Goal: Information Seeking & Learning: Learn about a topic

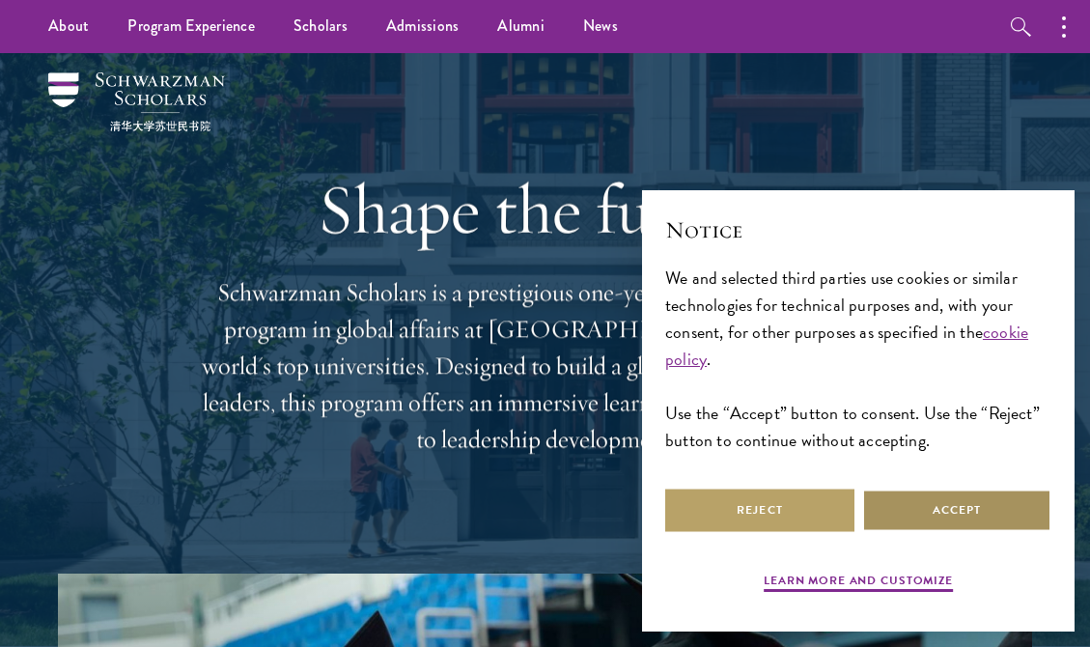
click at [977, 526] on button "Accept" at bounding box center [956, 509] width 189 height 43
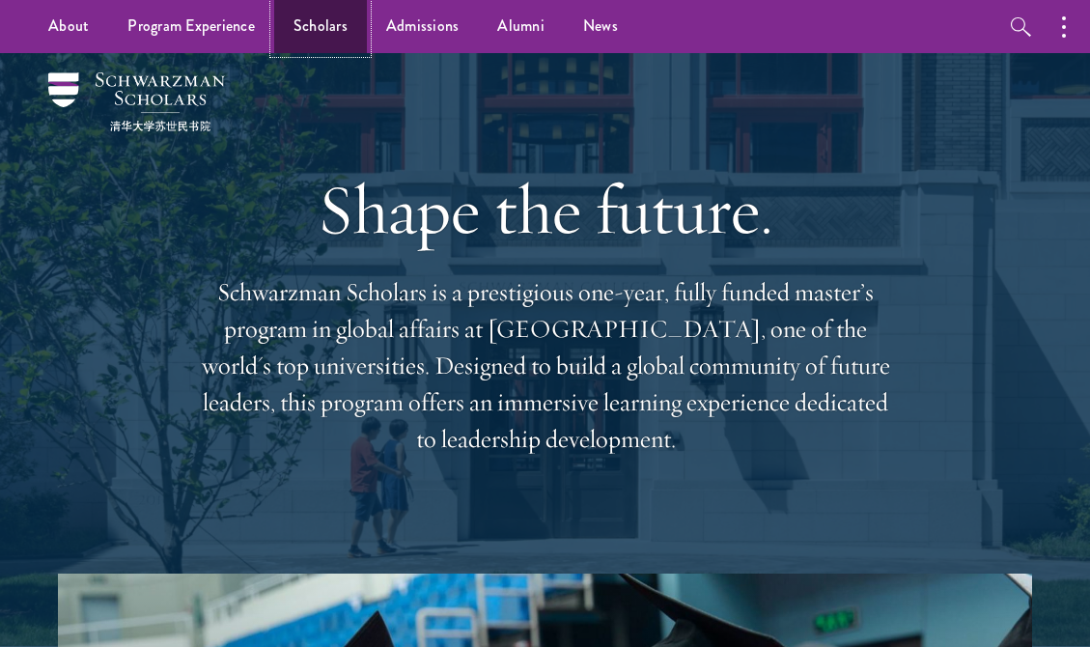
click at [313, 24] on link "Scholars" at bounding box center [320, 26] width 93 height 53
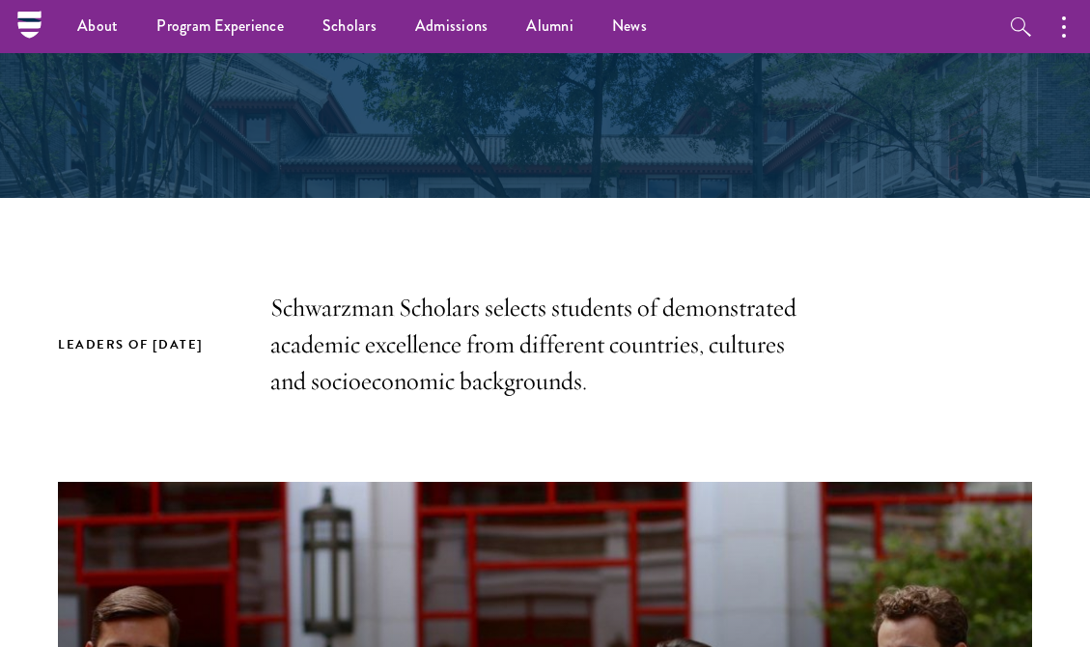
scroll to position [69, 0]
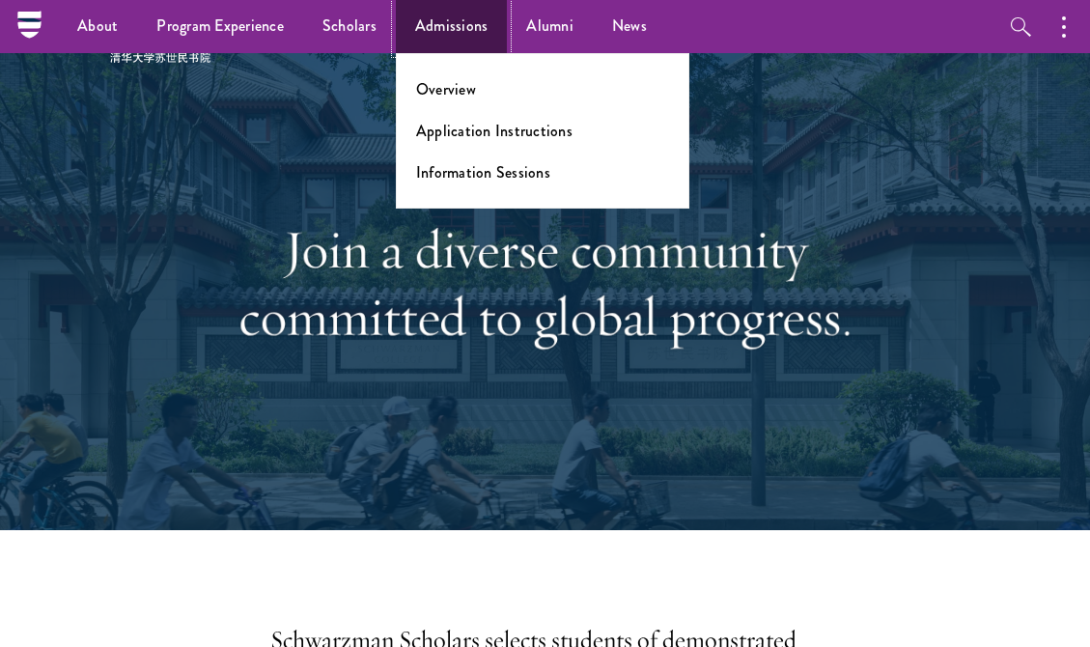
click at [426, 26] on link "Admissions" at bounding box center [452, 26] width 112 height 53
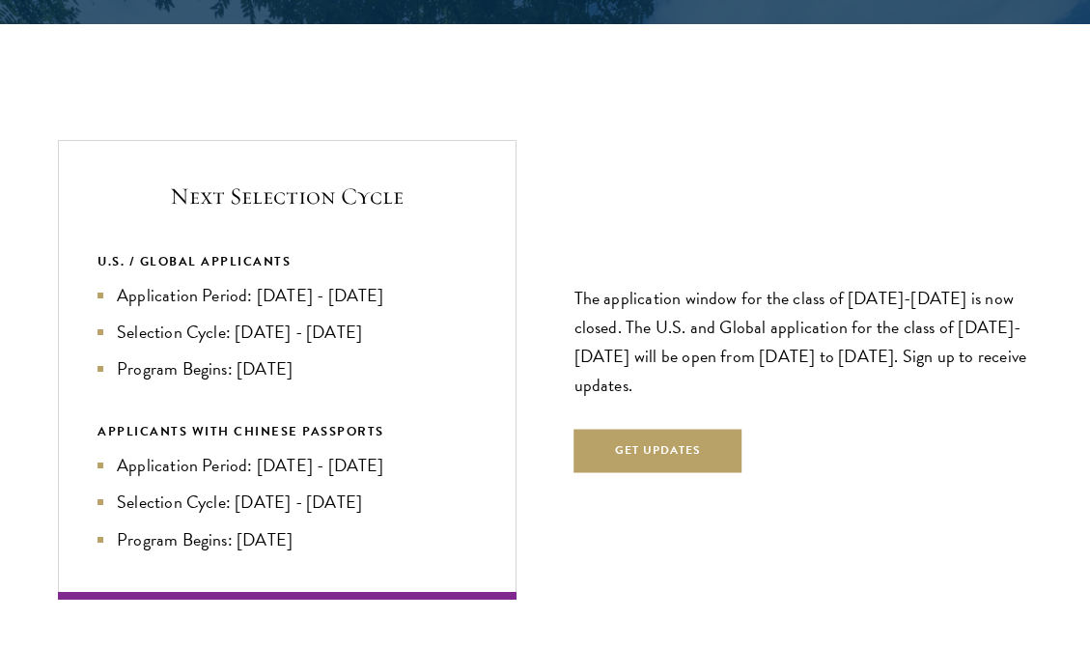
scroll to position [3990, 0]
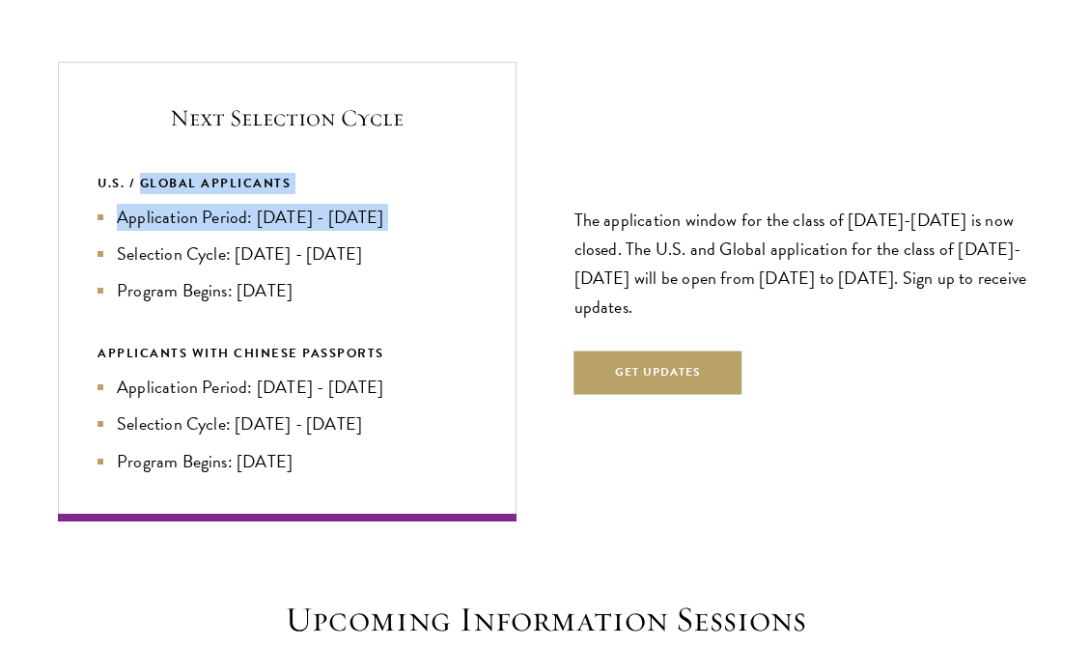
drag, startPoint x: 138, startPoint y: 182, endPoint x: 247, endPoint y: 232, distance: 119.6
click at [247, 232] on div "U.S. / GLOBAL APPLICANTS Application Period: [DATE] - [DATE] Selection Cycle: […" at bounding box center [286, 238] width 379 height 131
click at [247, 232] on ul "Application Period: Apr 2026 - Sep 2026 Selection Cycle: Oct - Nov 2026 Program…" at bounding box center [286, 254] width 379 height 100
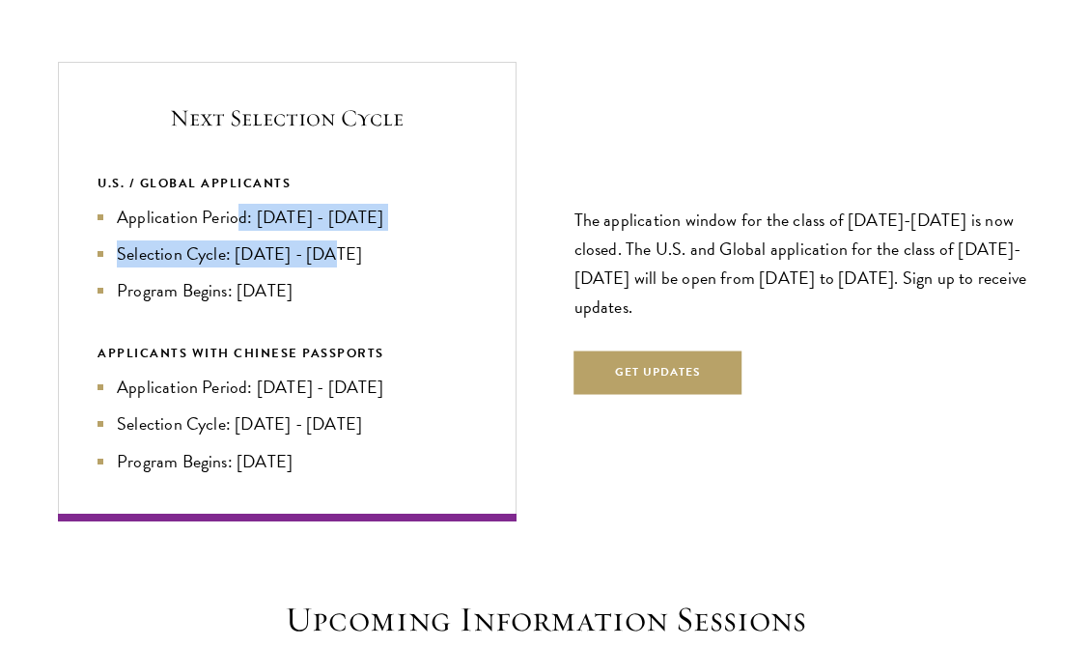
drag, startPoint x: 235, startPoint y: 223, endPoint x: 330, endPoint y: 244, distance: 97.9
click at [330, 244] on ul "Application Period: Apr 2026 - Sep 2026 Selection Cycle: Oct - Nov 2026 Program…" at bounding box center [286, 254] width 379 height 100
click at [330, 244] on li "Selection Cycle: Oct - Nov 2026" at bounding box center [286, 253] width 379 height 27
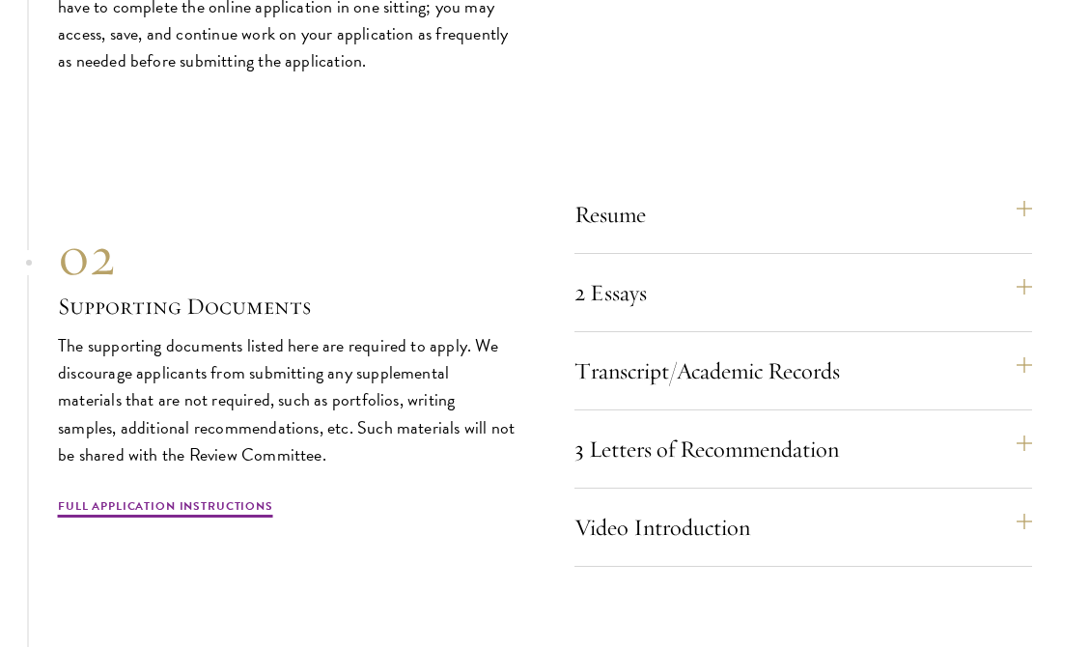
scroll to position [5709, 0]
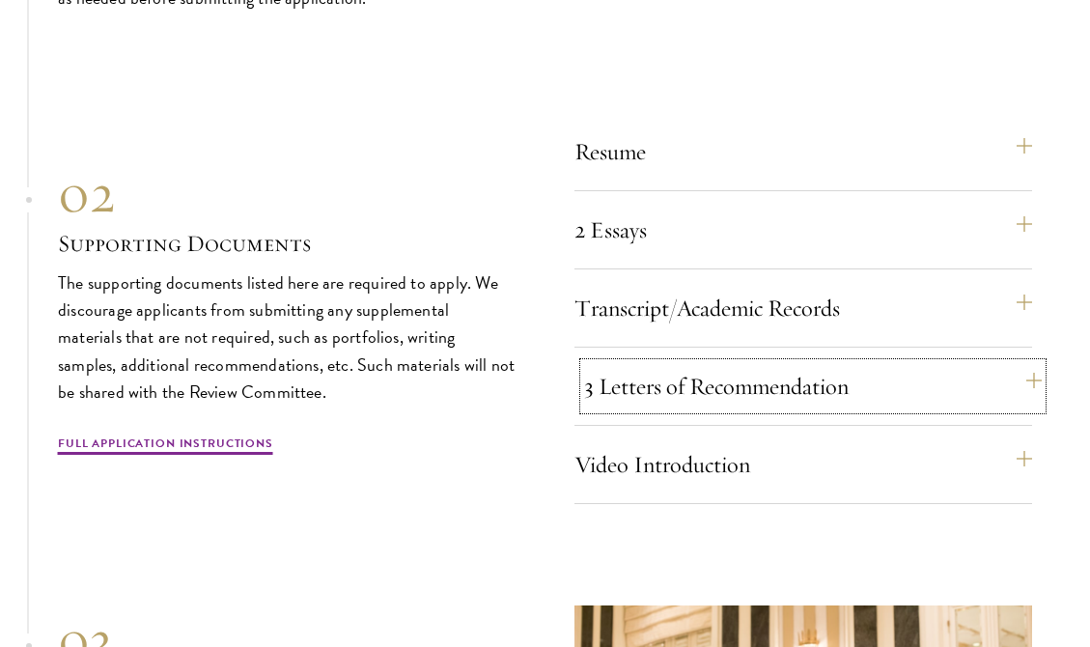
click at [600, 394] on button "3 Letters of Recommendation" at bounding box center [813, 386] width 458 height 46
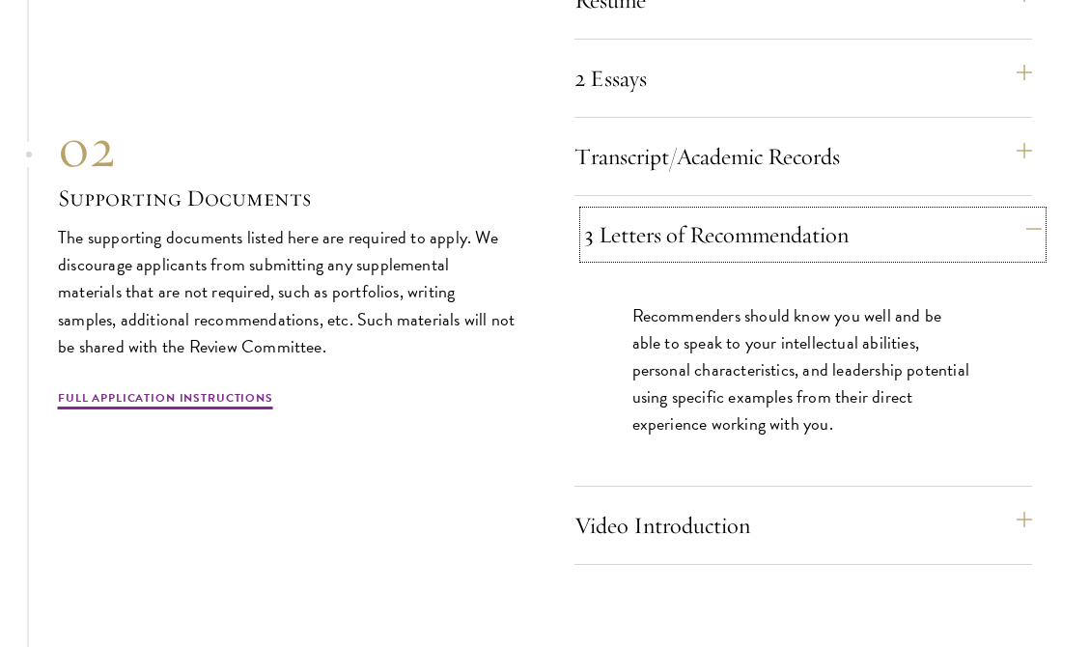
scroll to position [5909, 0]
